Goal: Task Accomplishment & Management: Use online tool/utility

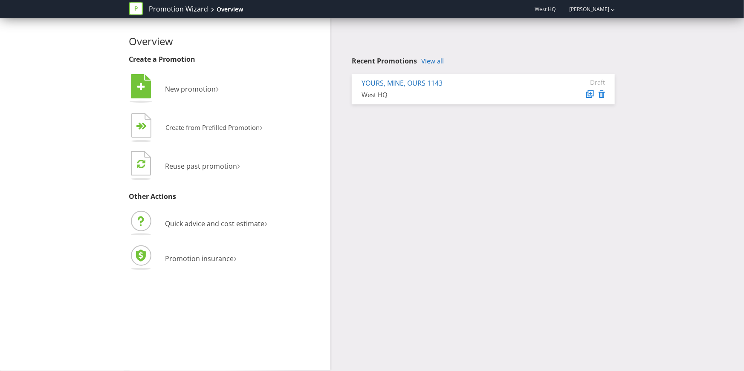
click at [413, 82] on link "YOURS, MINE, OURS 1143" at bounding box center [401, 82] width 81 height 9
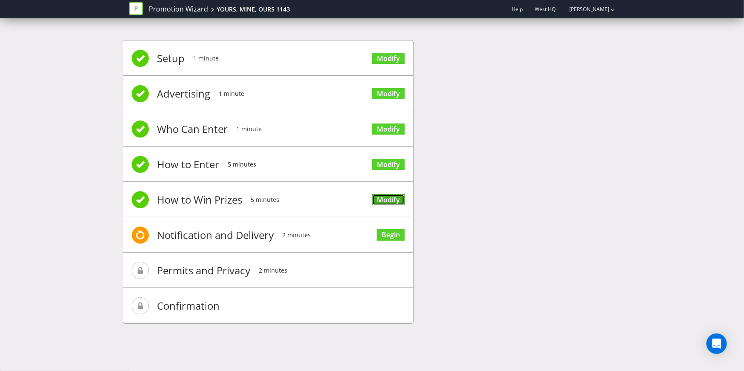
click at [389, 196] on link "Modify" at bounding box center [388, 200] width 32 height 12
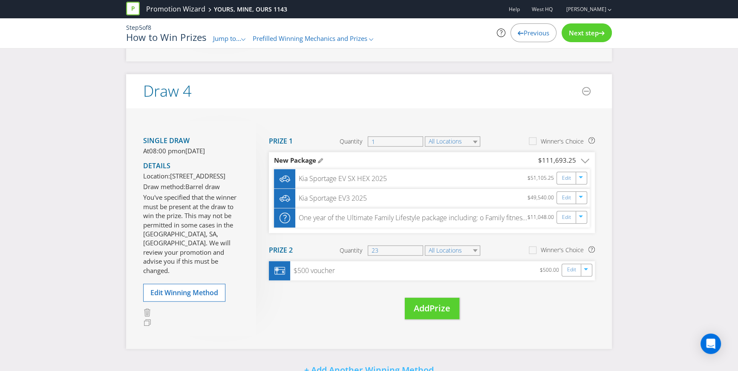
scroll to position [1084, 0]
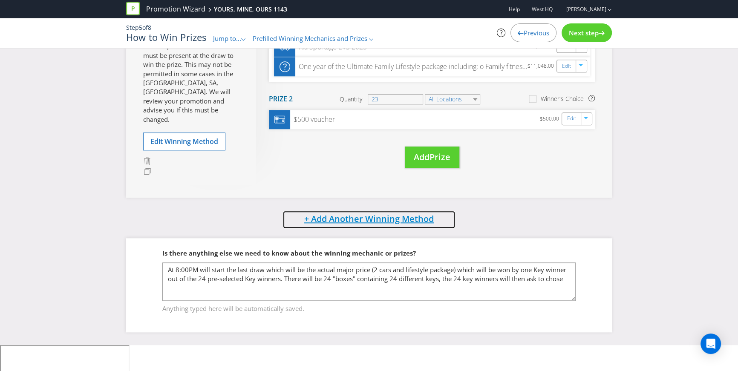
click at [382, 225] on span "+ Add Another Winning Method" at bounding box center [369, 219] width 130 height 12
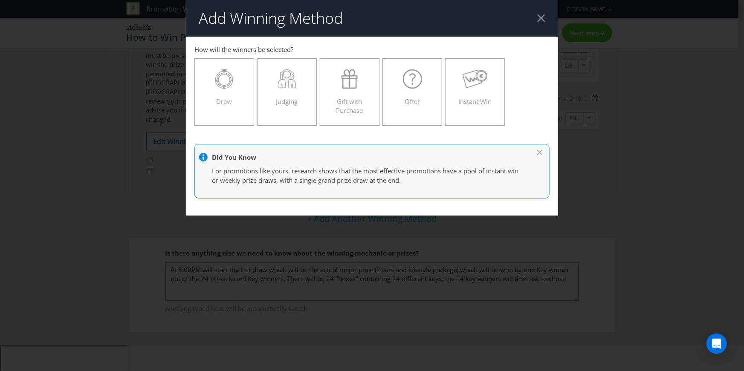
click at [342, 256] on div "Add Winning Method How to Enter Win Draw to enter Win Draw to enter Win Draw 3 …" at bounding box center [372, 185] width 744 height 371
click at [544, 16] on div at bounding box center [541, 18] width 8 height 8
